Goal: Task Accomplishment & Management: Use online tool/utility

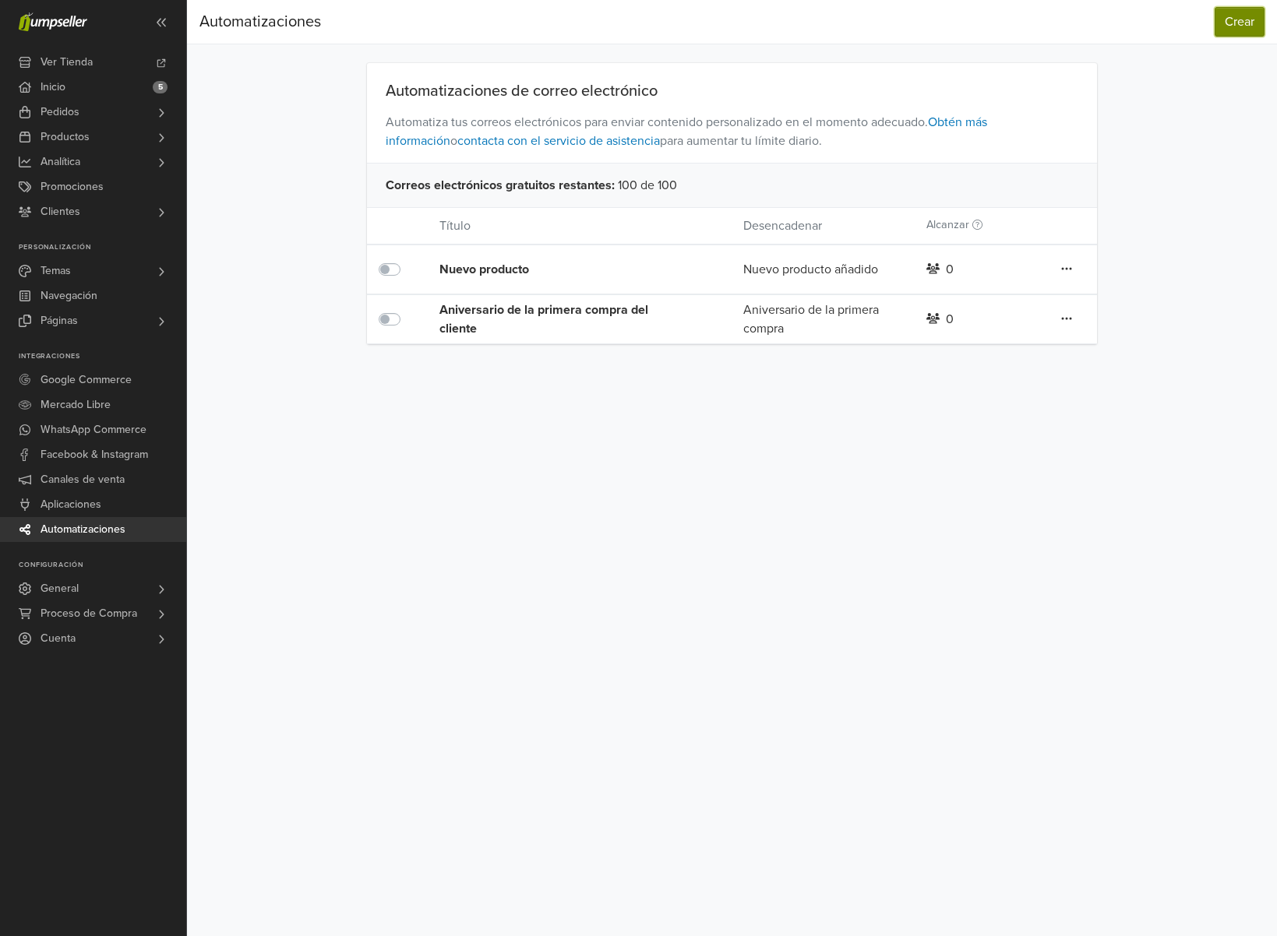
click at [1233, 23] on button "Crear" at bounding box center [1240, 22] width 50 height 30
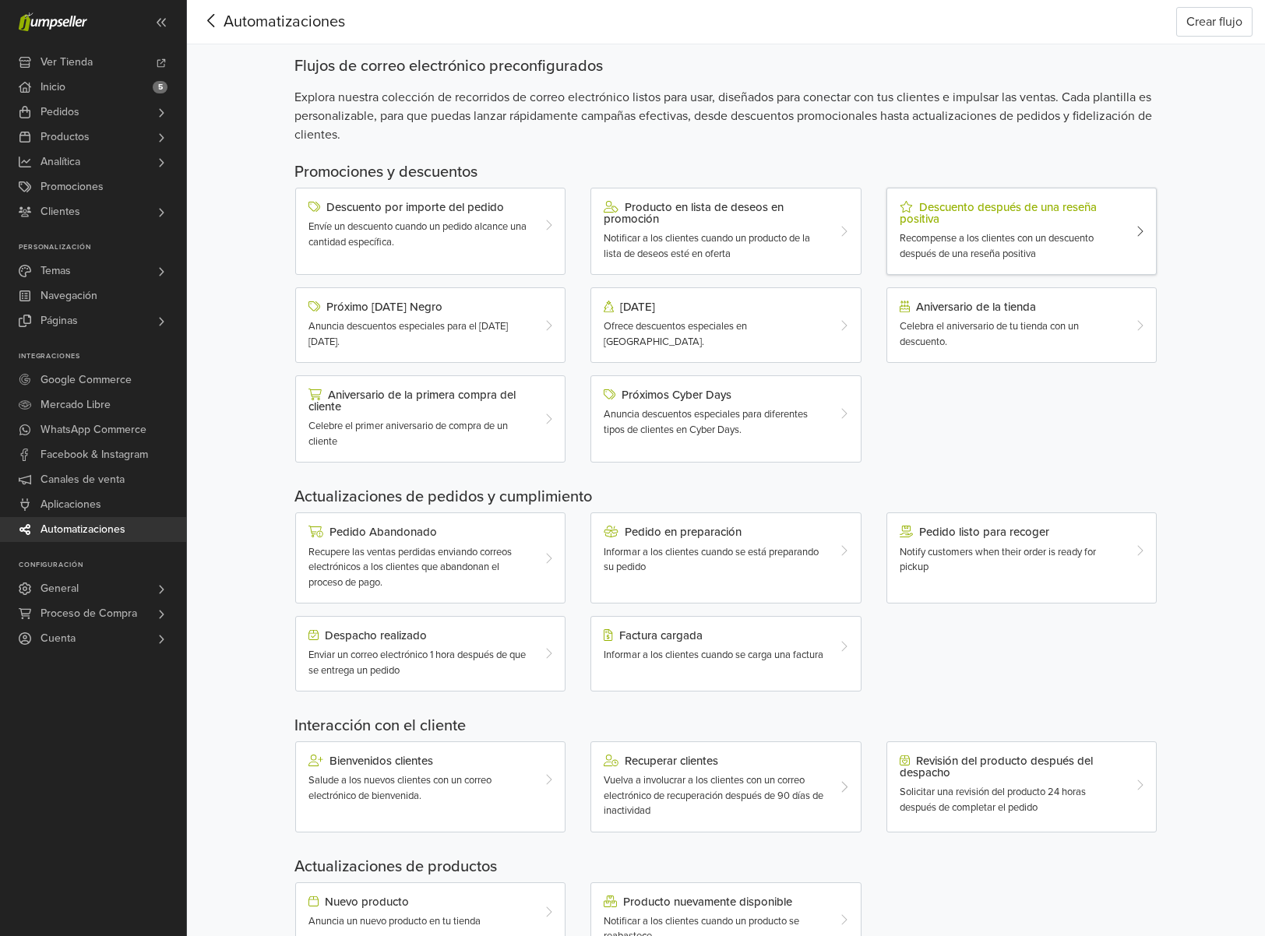
click at [996, 235] on span "Recompense a los clientes con un descuento después de una reseña positiva" at bounding box center [997, 246] width 194 height 28
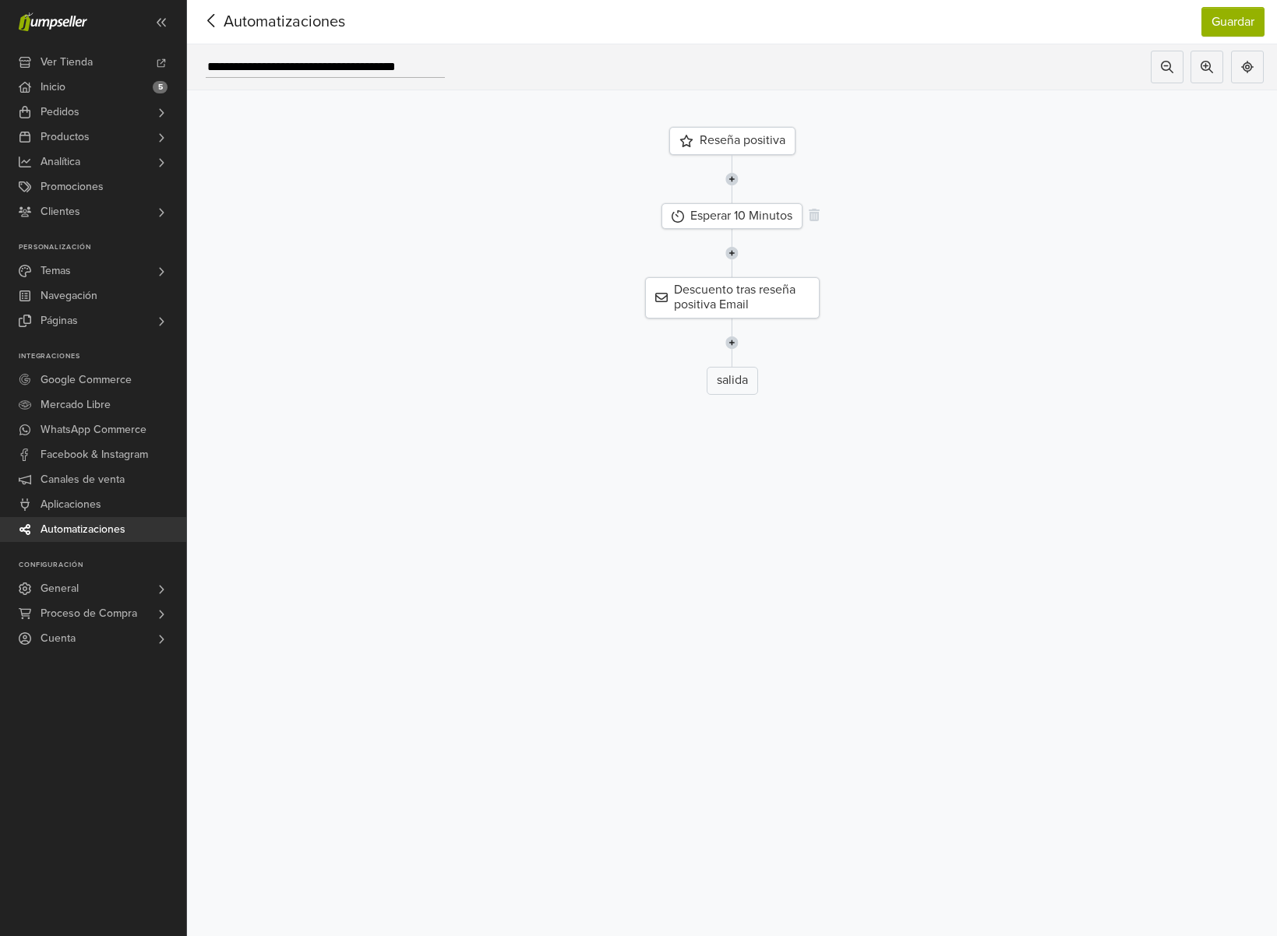
click at [763, 220] on div "Esperar 10 Minutos" at bounding box center [731, 216] width 141 height 26
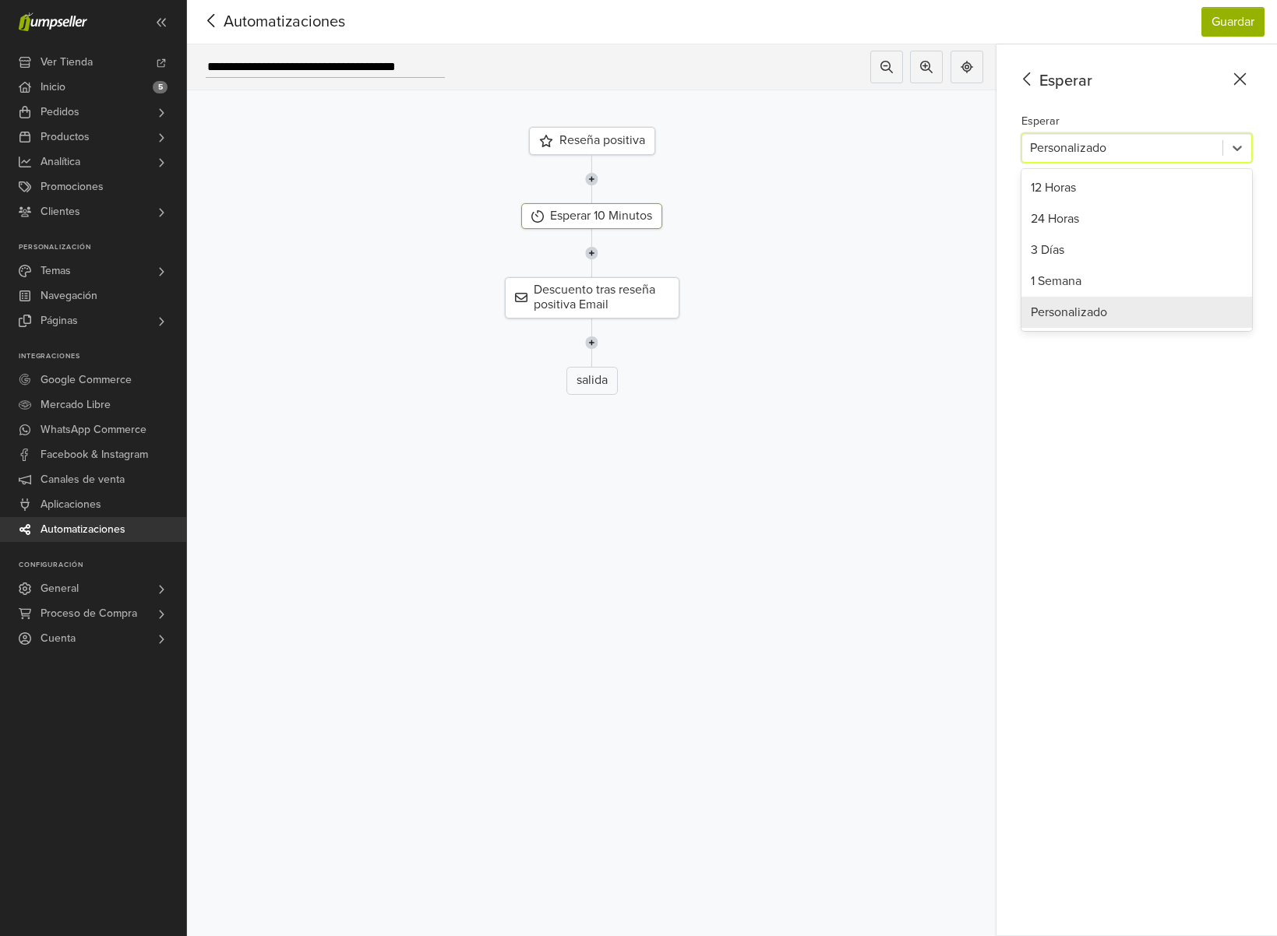
click at [1069, 147] on div at bounding box center [1122, 148] width 185 height 22
click at [1109, 112] on div "Esperar 12 Horas, 1 of 5. 5 results available. Use Up and Down to choose option…" at bounding box center [1136, 136] width 231 height 51
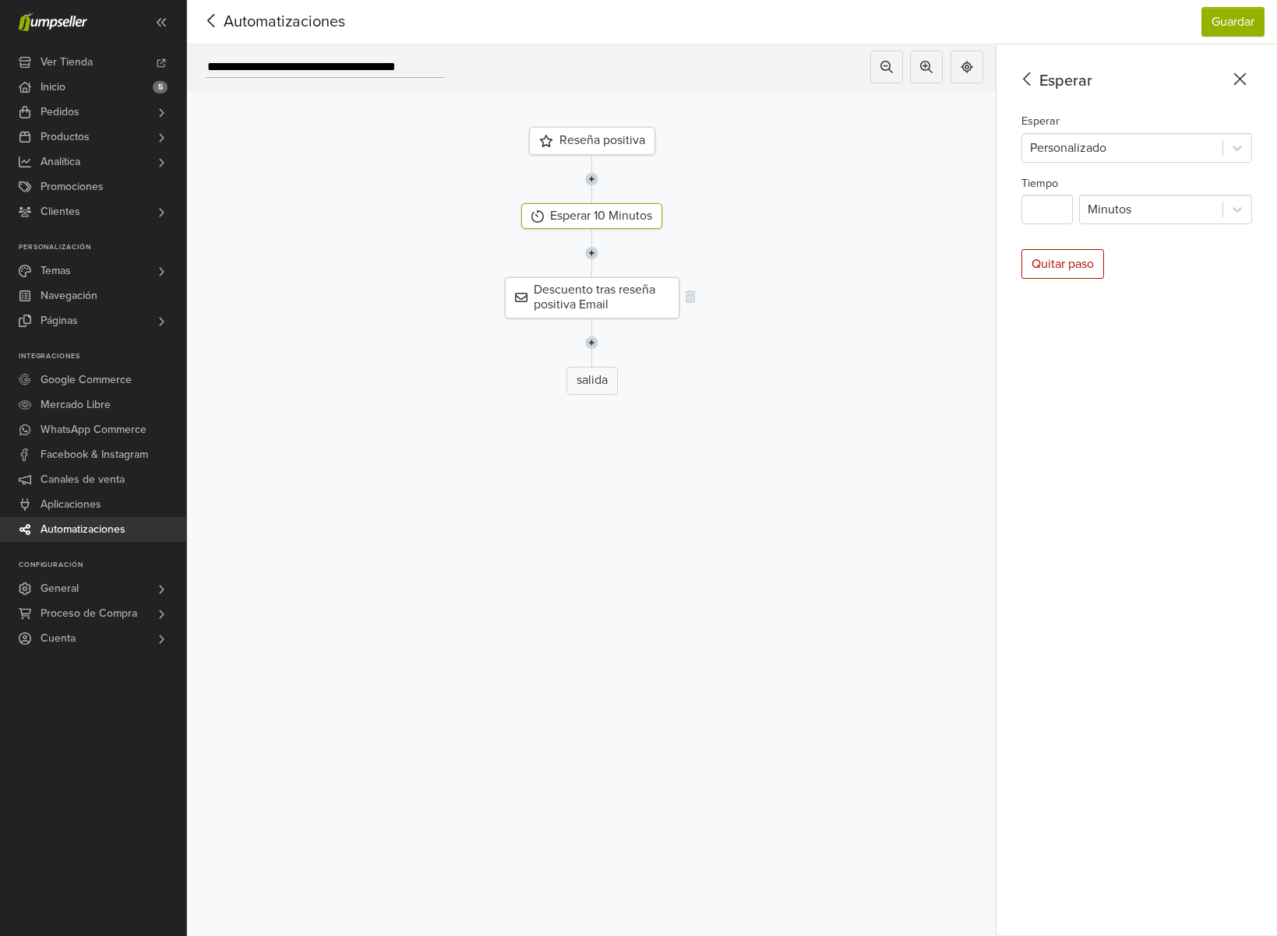
click at [622, 295] on div "Descuento tras reseña positiva Email" at bounding box center [592, 297] width 175 height 41
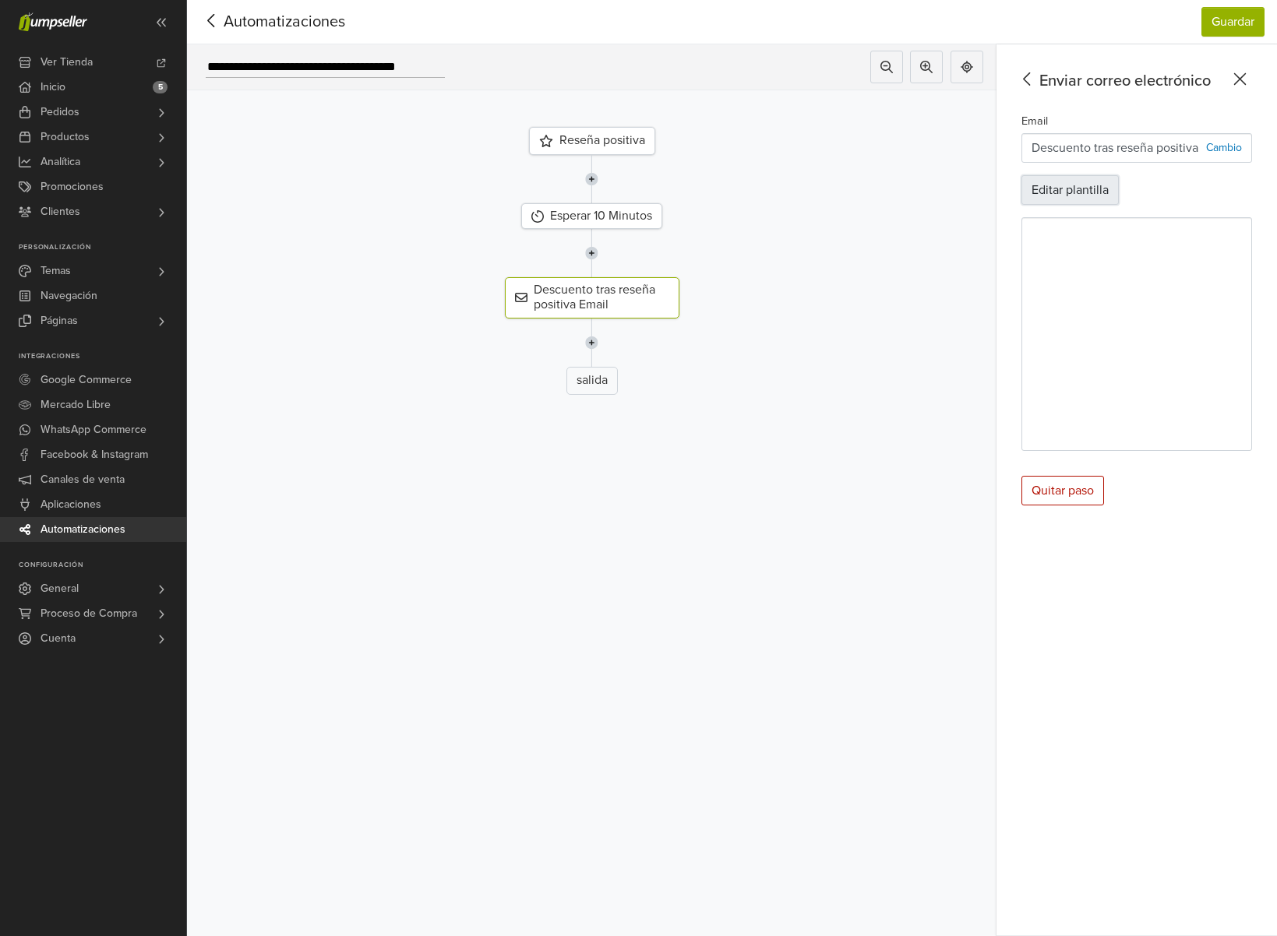
click at [1078, 189] on button "Editar plantilla" at bounding box center [1069, 190] width 97 height 30
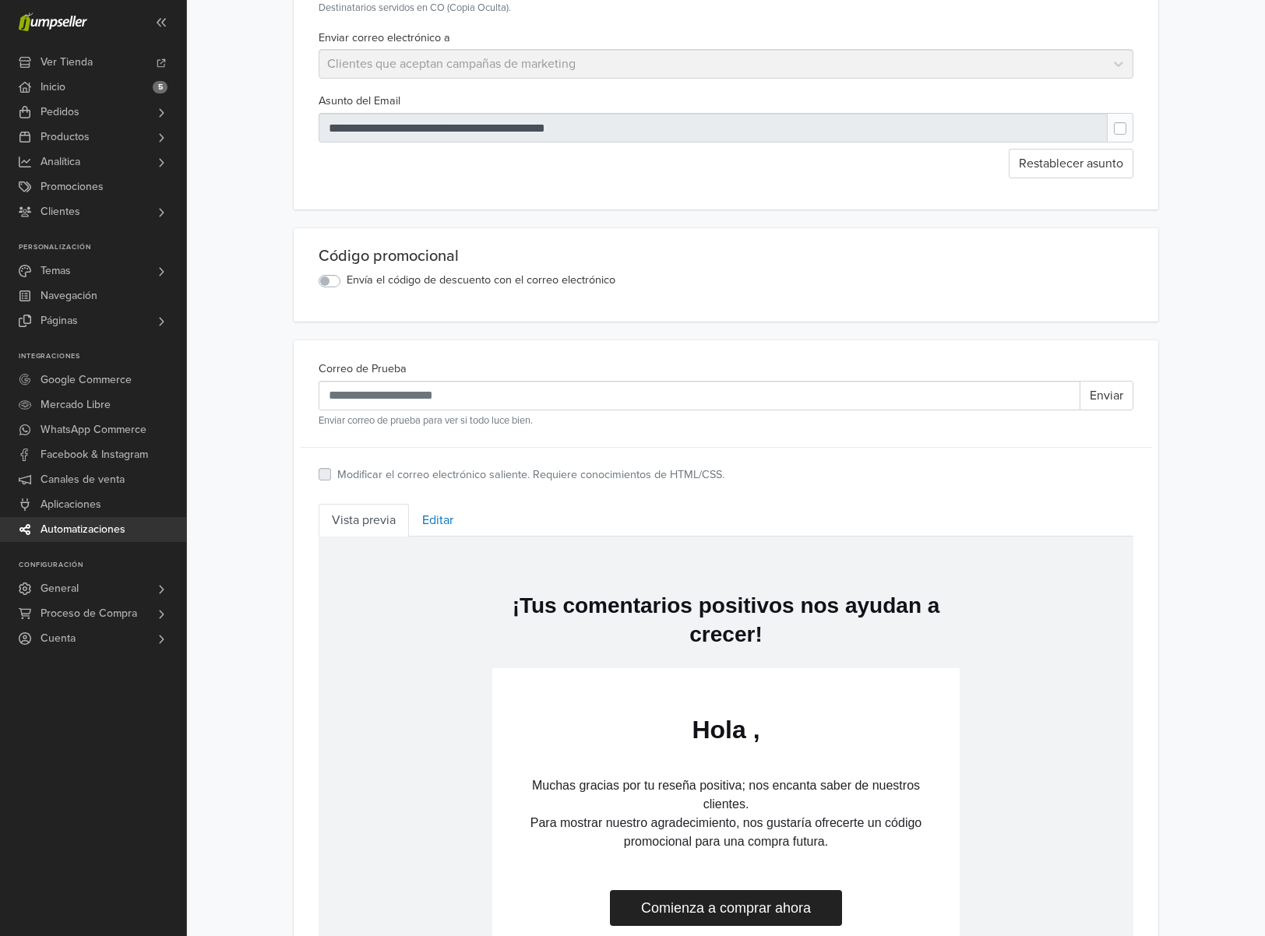
scroll to position [112, 0]
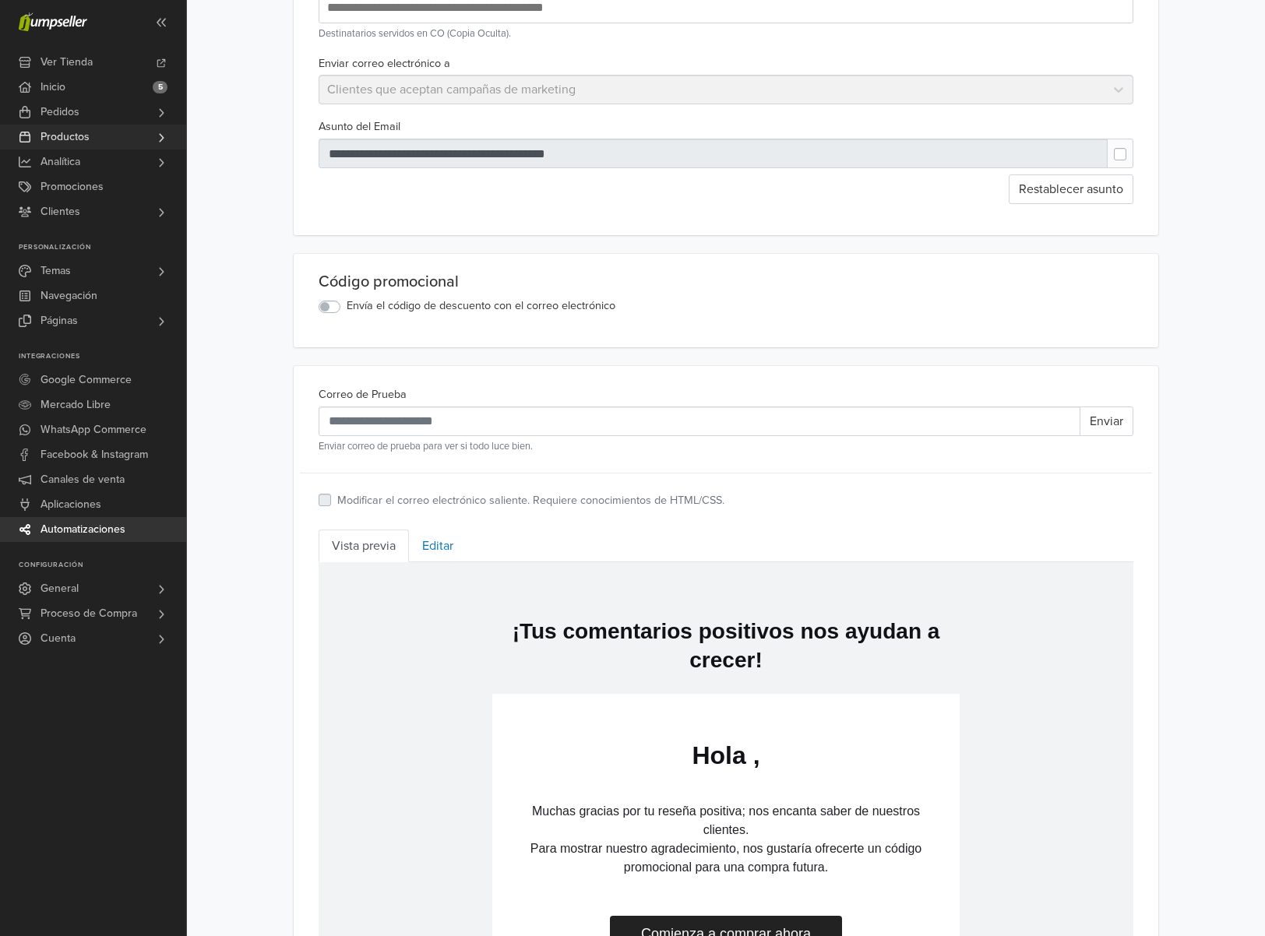
click at [55, 138] on span "Productos" at bounding box center [65, 137] width 49 height 25
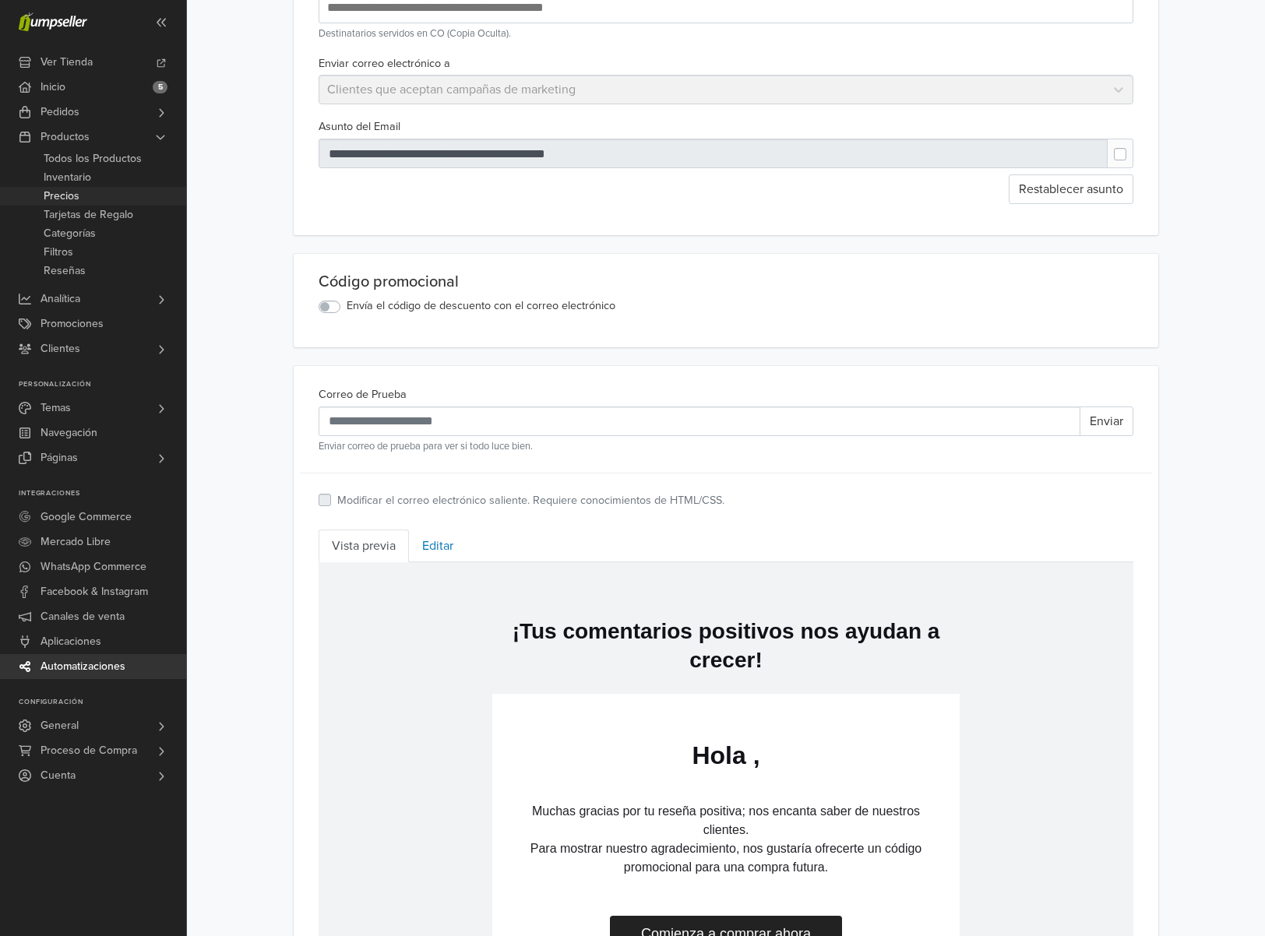
click at [75, 192] on span "Precios" at bounding box center [62, 196] width 36 height 19
